Goal: Navigation & Orientation: Understand site structure

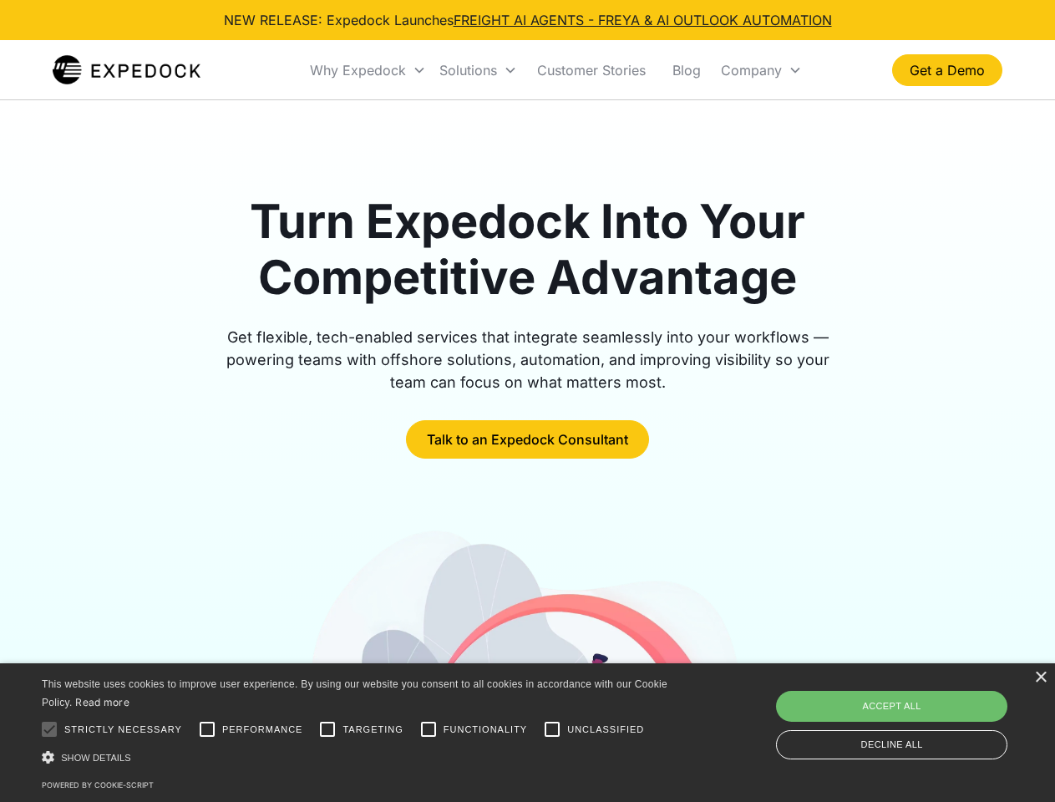
click at [368, 70] on div "Why Expedock" at bounding box center [358, 70] width 96 height 17
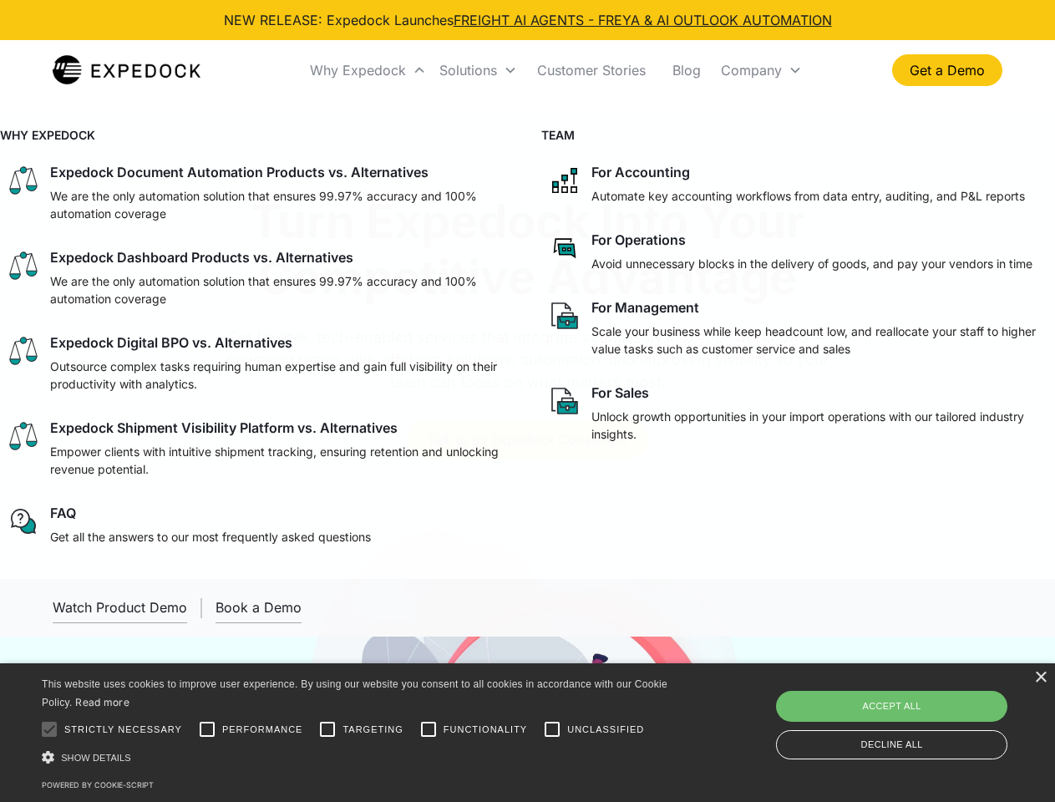
click at [478, 70] on div "Solutions" at bounding box center [468, 70] width 58 height 17
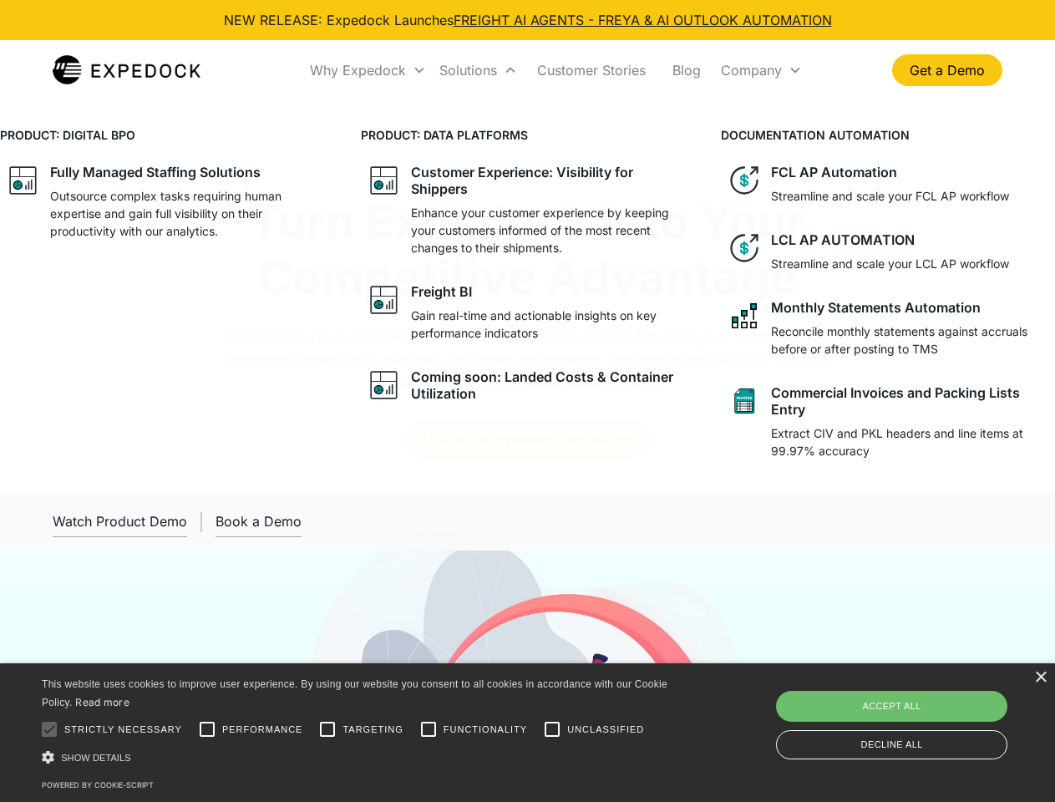
click at [761, 70] on div "Company" at bounding box center [751, 70] width 61 height 17
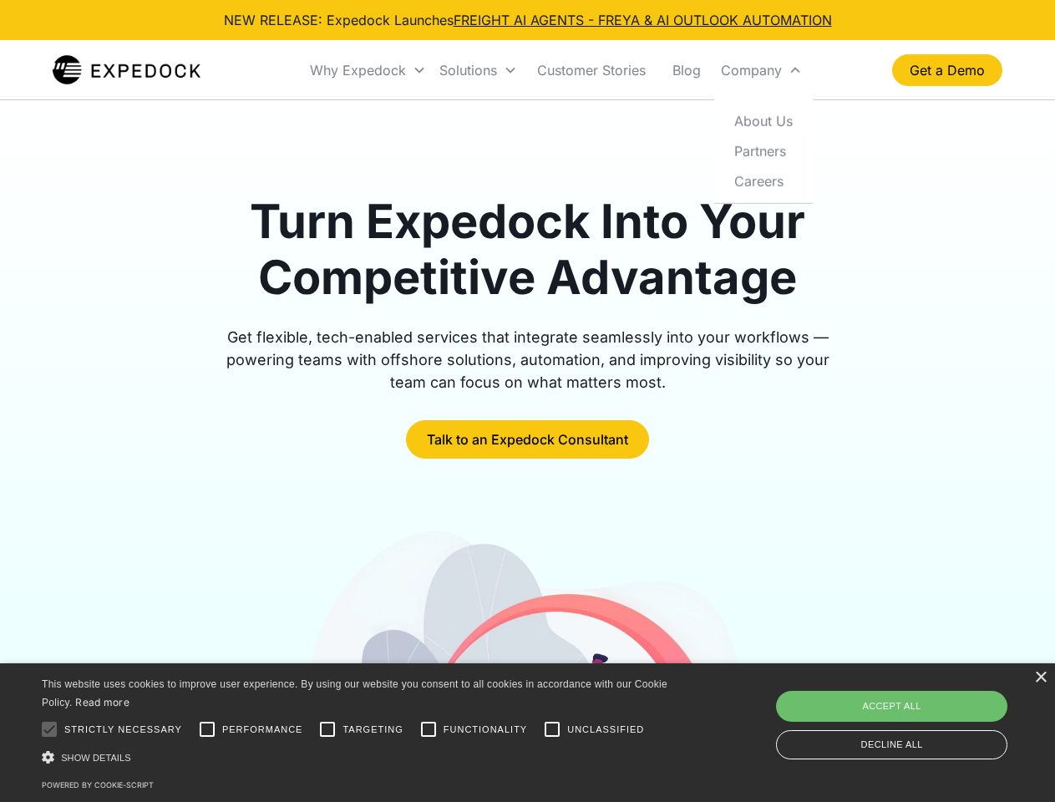
click at [49, 729] on div at bounding box center [49, 728] width 33 height 33
click at [207, 729] on input "Performance" at bounding box center [206, 728] width 33 height 33
checkbox input "true"
click at [327, 729] on input "Targeting" at bounding box center [327, 728] width 33 height 33
checkbox input "true"
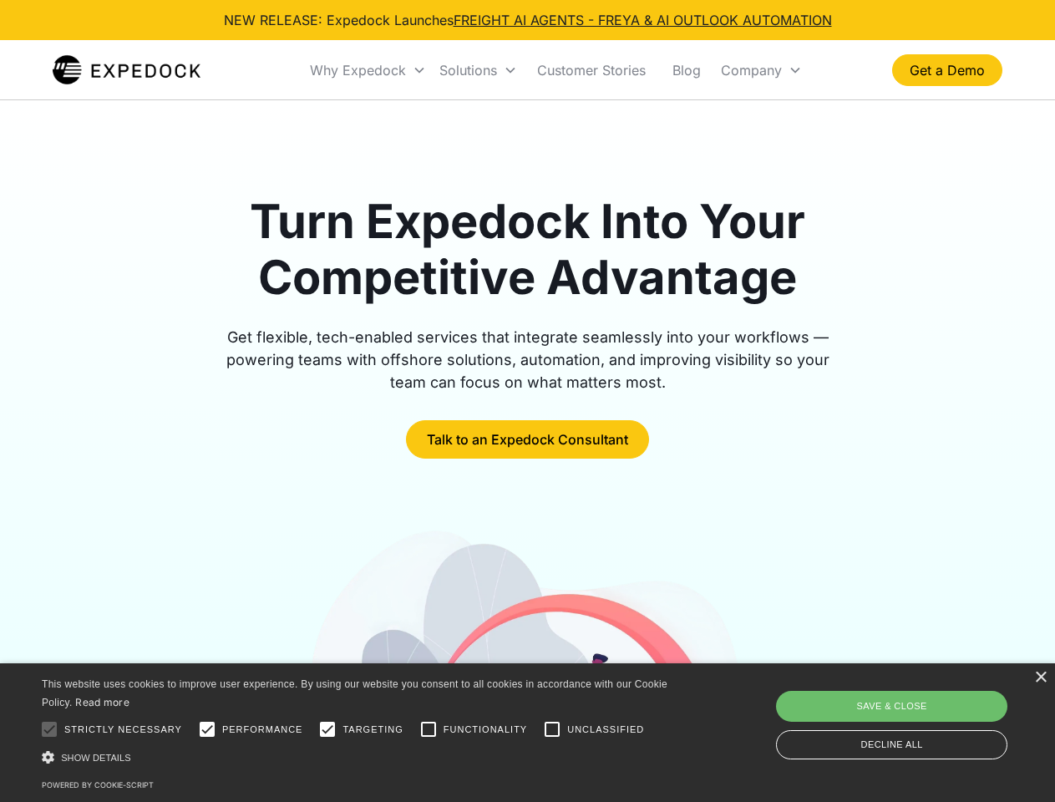
click at [428, 729] on input "Functionality" at bounding box center [428, 728] width 33 height 33
checkbox input "true"
click at [552, 729] on input "Unclassified" at bounding box center [551, 728] width 33 height 33
checkbox input "true"
click at [357, 757] on div "Show details Hide details" at bounding box center [357, 757] width 631 height 18
